Goal: Find specific page/section: Find specific page/section

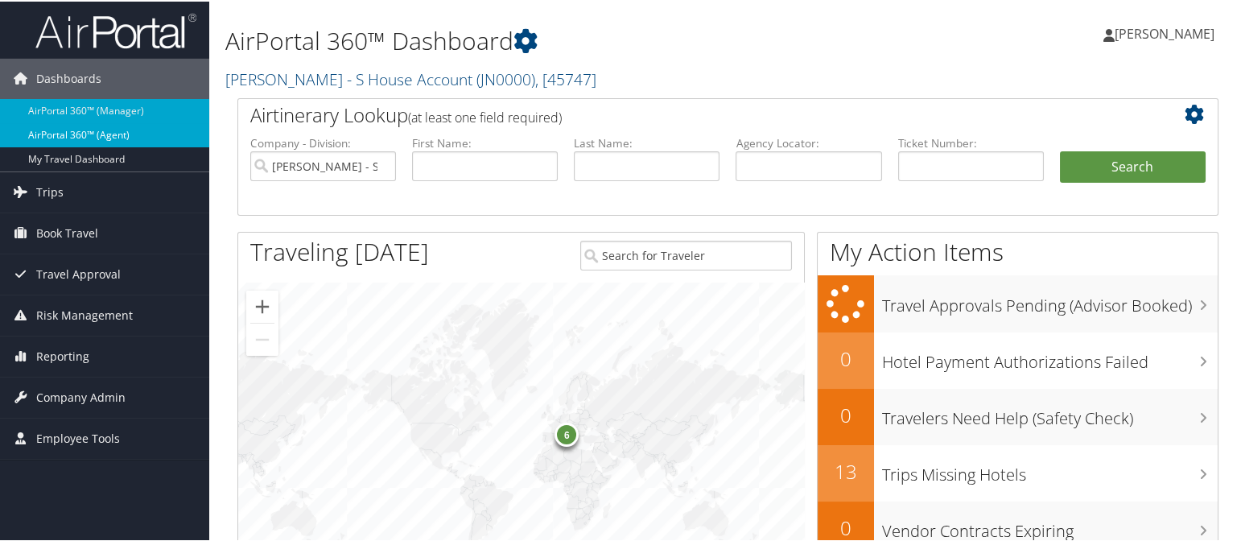
click at [126, 129] on link "AirPortal 360™ (Agent)" at bounding box center [104, 133] width 209 height 24
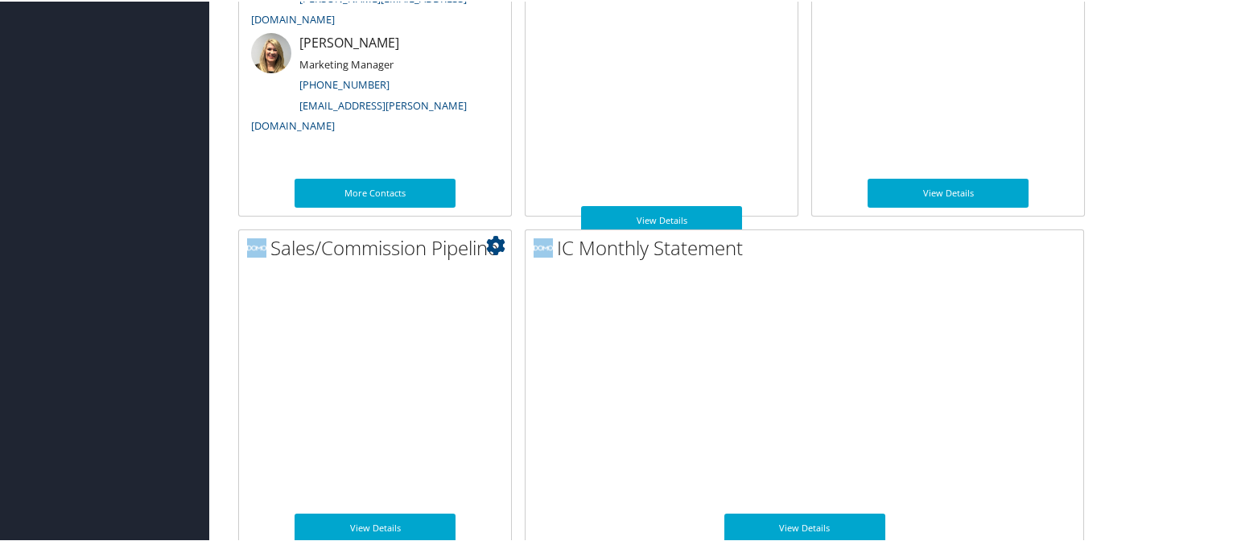
scroll to position [974, 0]
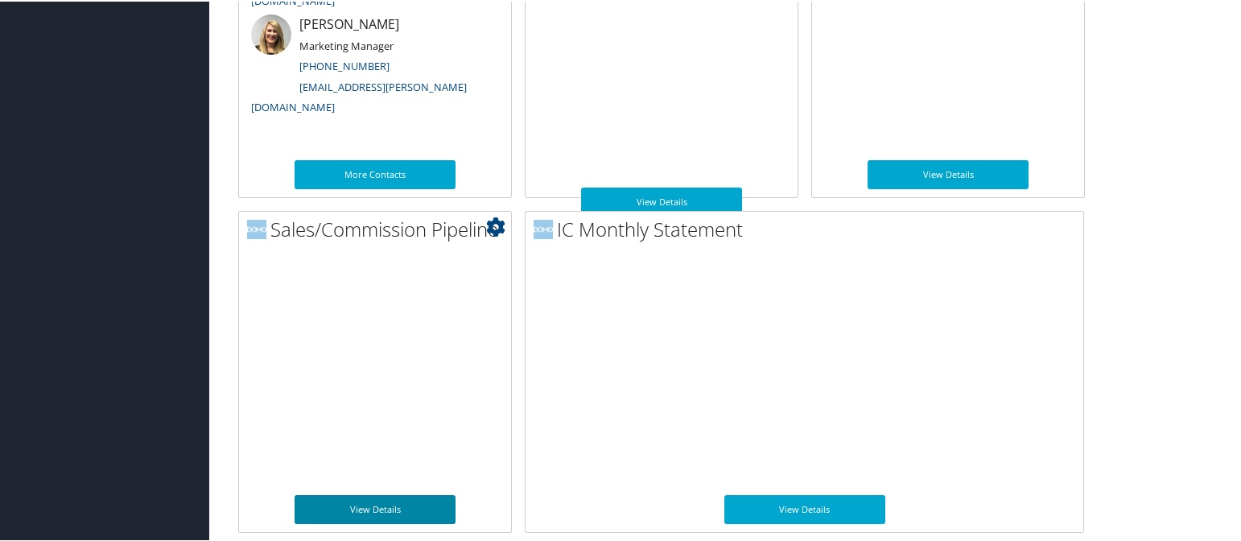
click at [363, 499] on link "View Details" at bounding box center [374, 507] width 161 height 29
